Goal: Transaction & Acquisition: Purchase product/service

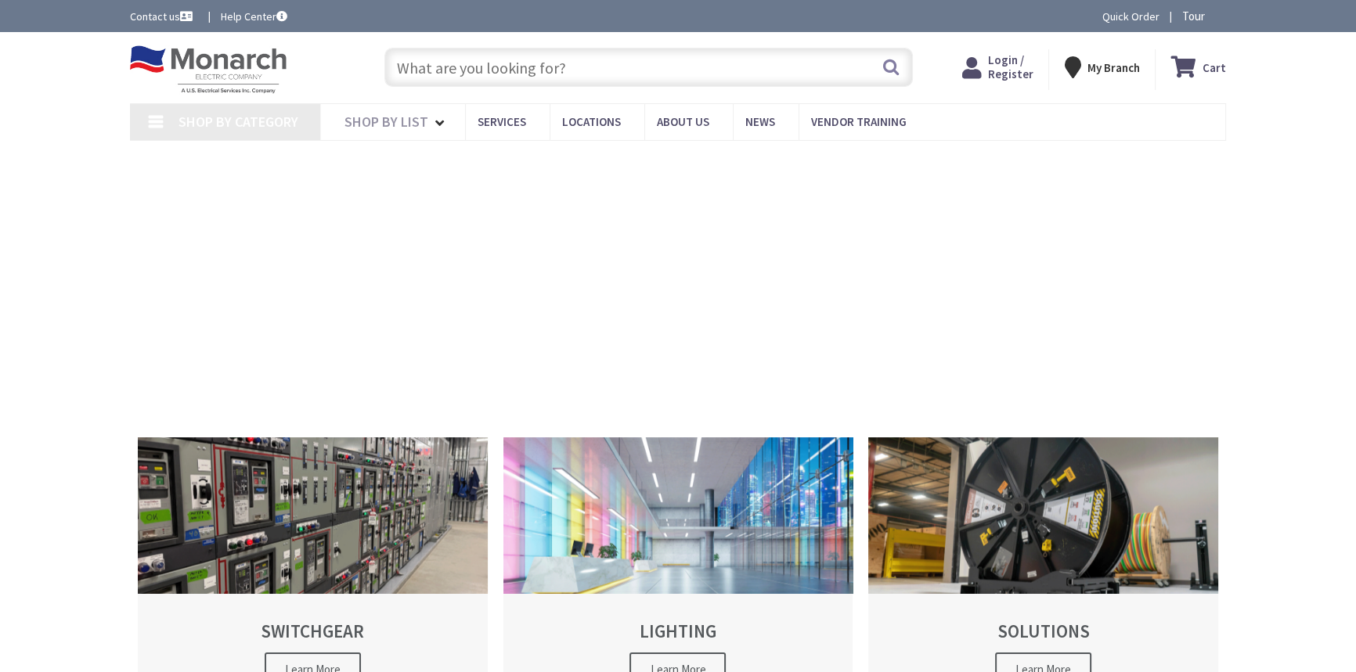
type input "[STREET_ADDRESS]"
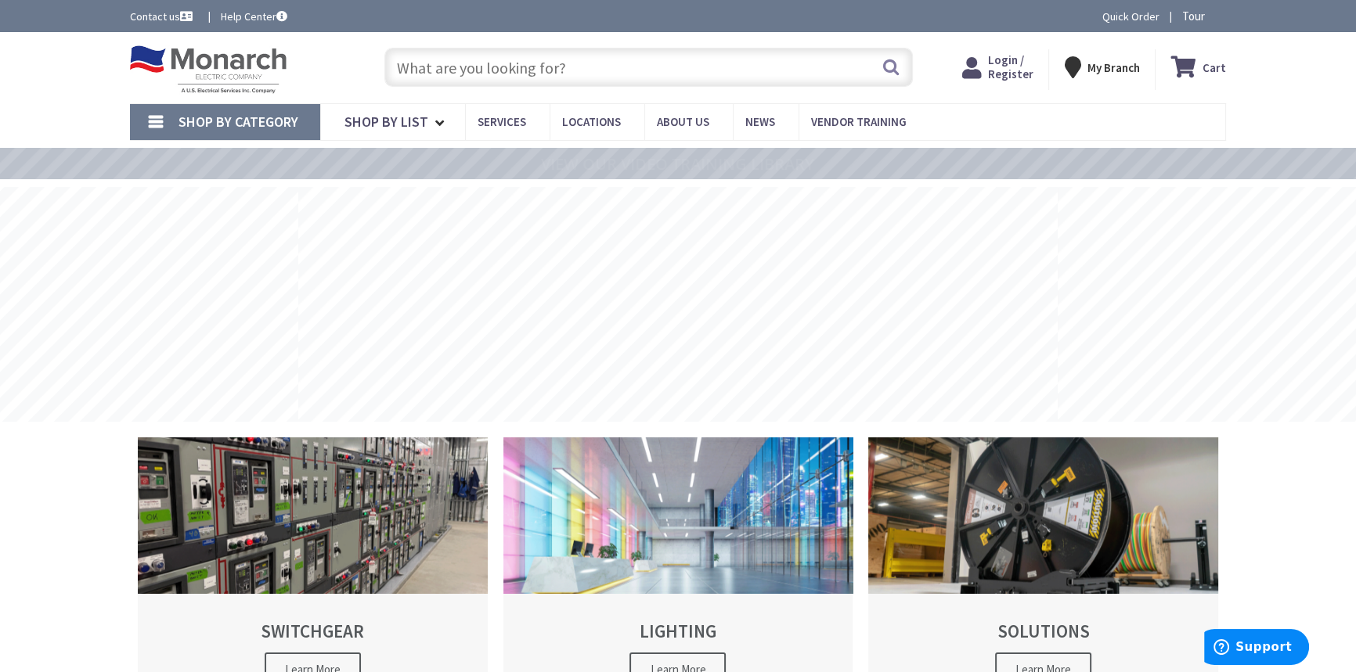
click at [1017, 68] on span "Login / Register" at bounding box center [1009, 66] width 45 height 29
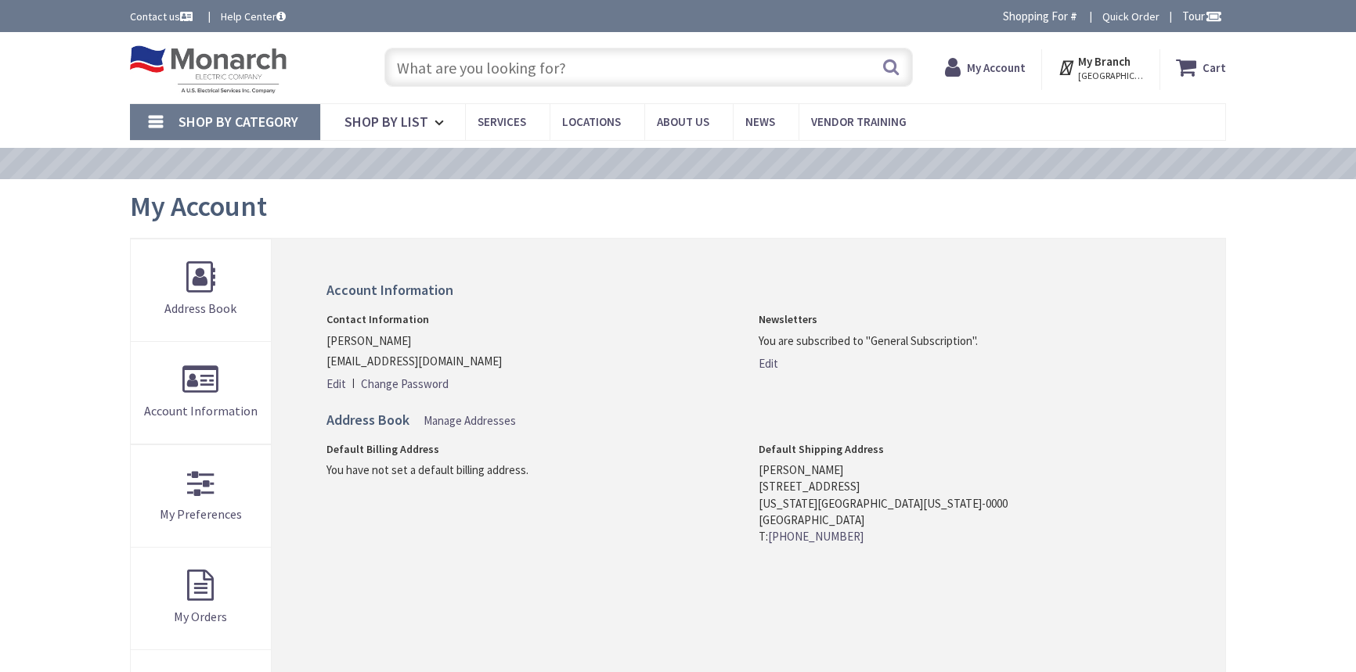
click at [600, 72] on input "text" at bounding box center [648, 67] width 528 height 39
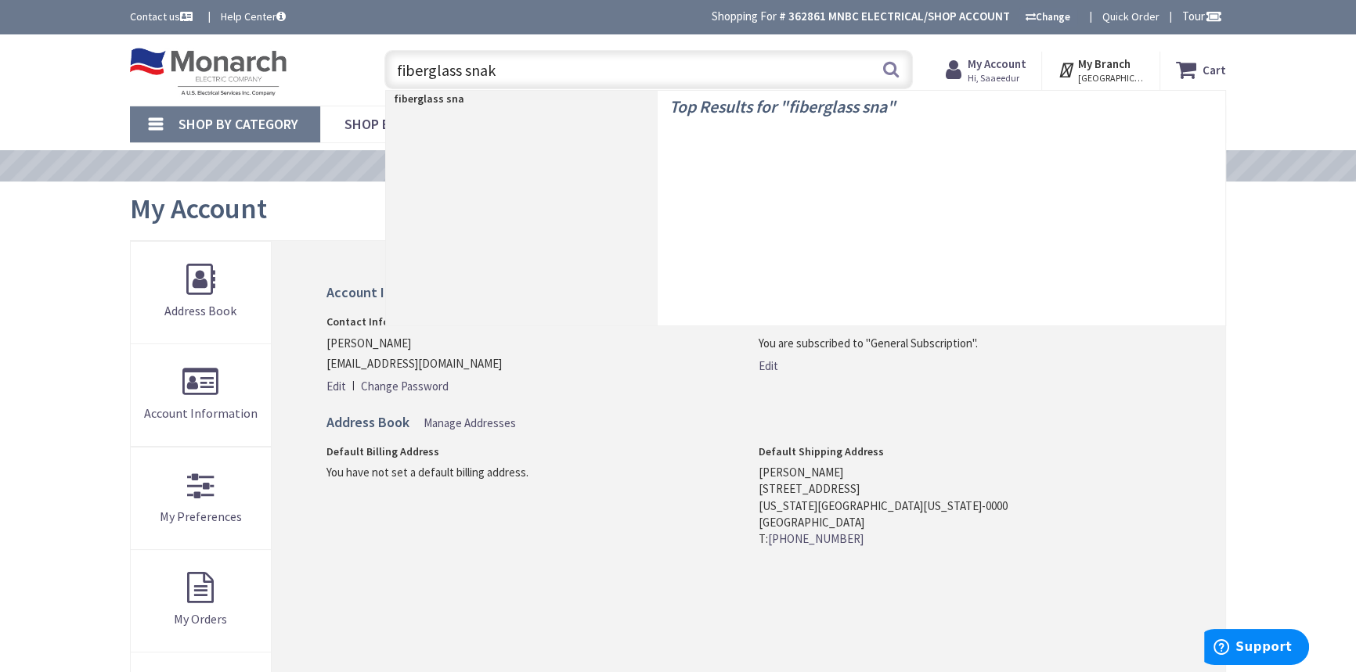
type input "fiberglass snake"
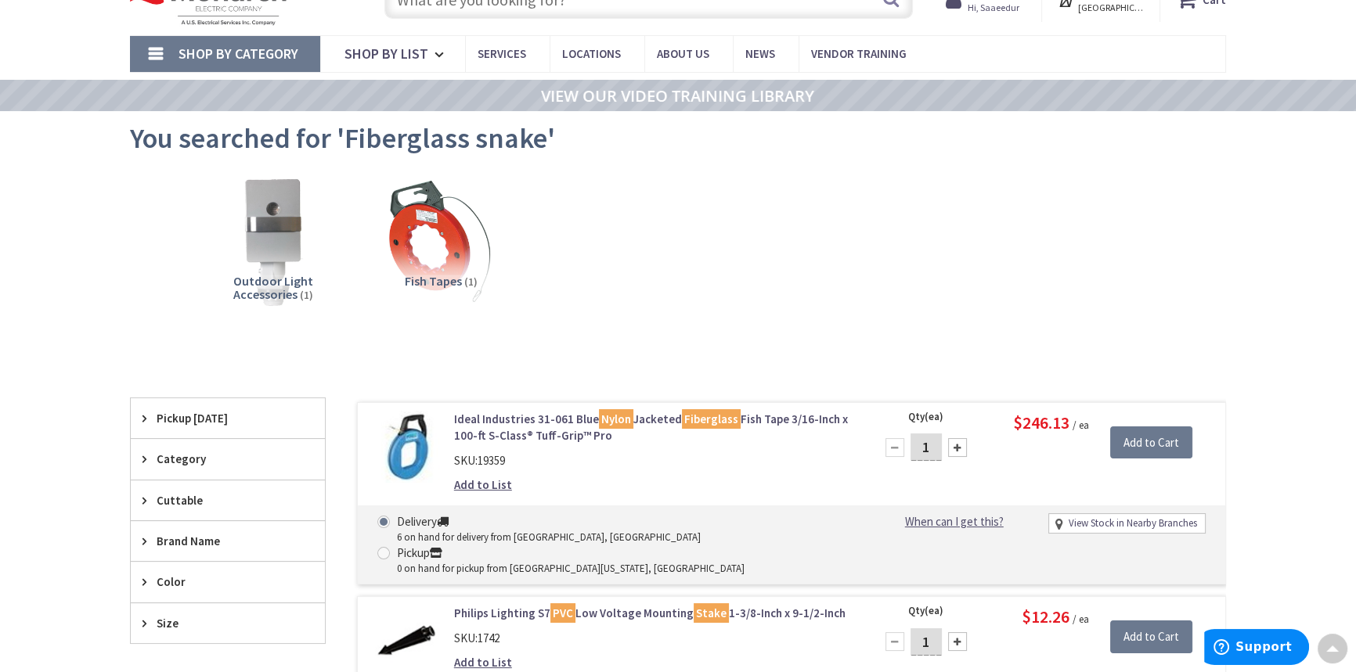
scroll to position [2, 0]
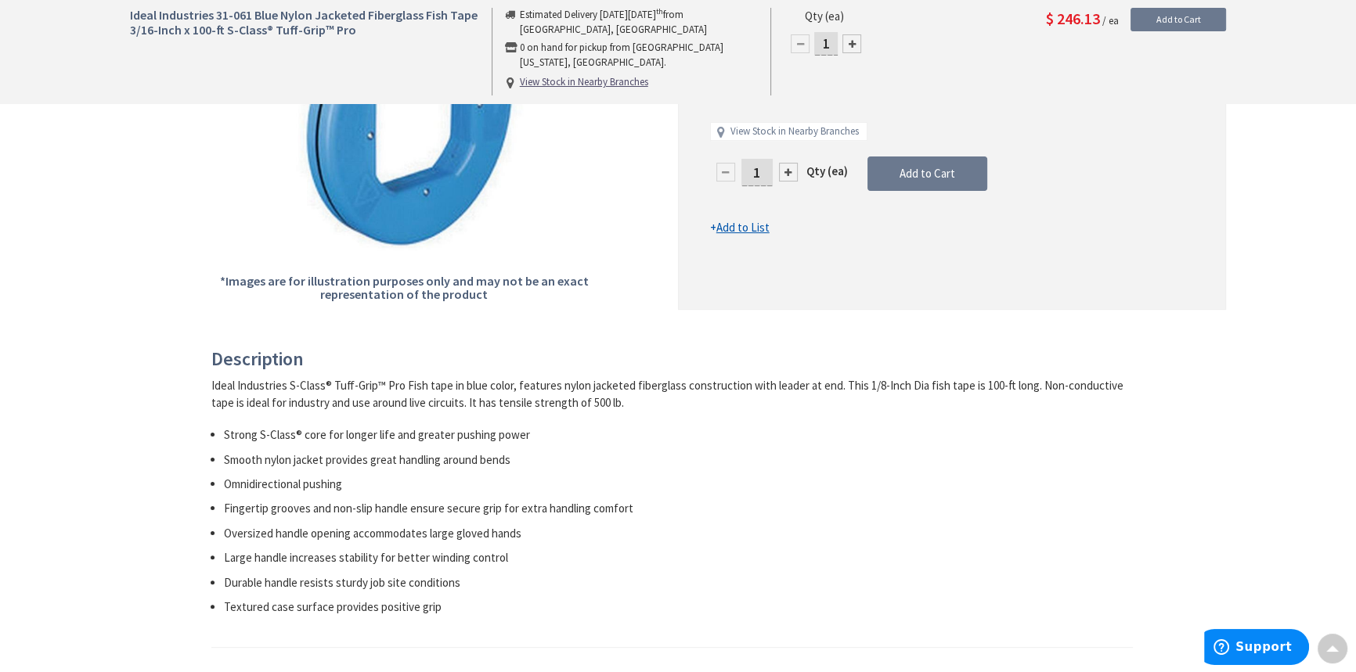
scroll to position [355, 0]
